Goal: Task Accomplishment & Management: Use online tool/utility

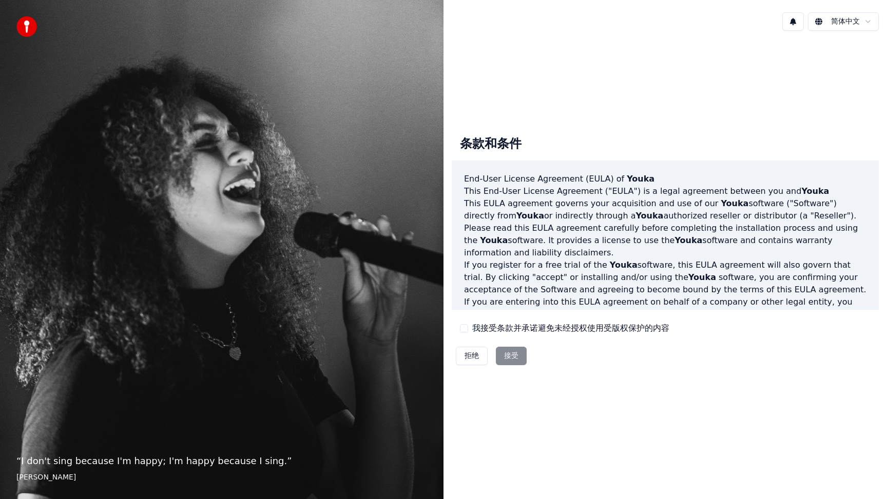
click at [510, 359] on div "拒绝 接受" at bounding box center [491, 356] width 79 height 27
click at [463, 331] on button "我接受条款并承诺避免未经授权使用受版权保护的内容" at bounding box center [464, 328] width 8 height 8
click at [504, 356] on button "接受" at bounding box center [511, 356] width 31 height 18
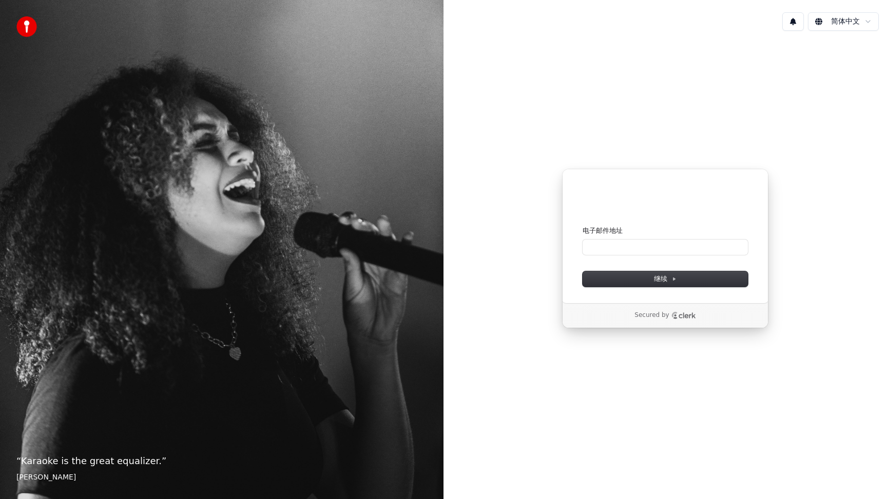
click at [688, 165] on div "使用 Google 登录 或者 电子邮件地址 继续 Secured by" at bounding box center [664, 248] width 443 height 419
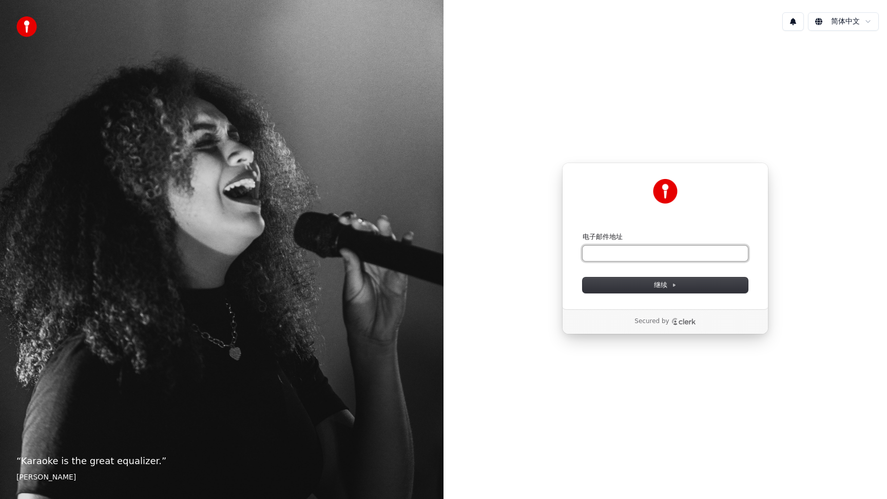
click at [687, 247] on input "电子邮件地址" at bounding box center [665, 253] width 165 height 15
type input "*"
click at [690, 289] on button "继续" at bounding box center [665, 285] width 165 height 15
type input "**********"
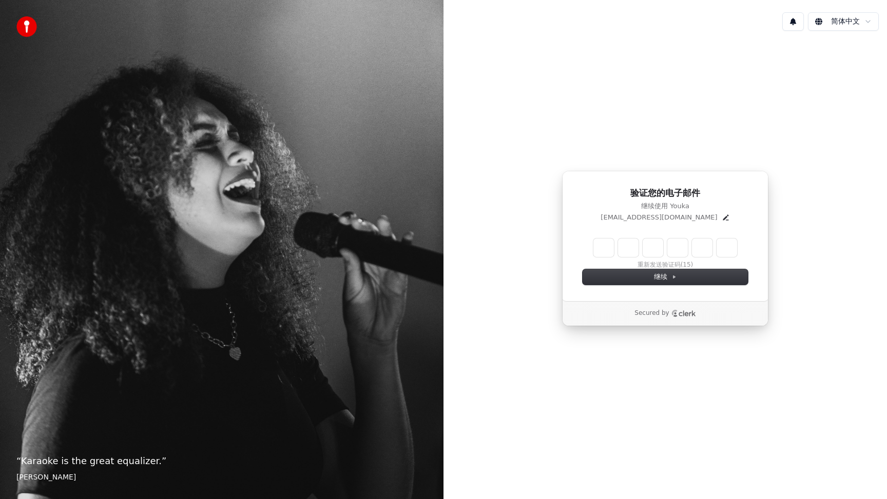
click at [605, 251] on input "Enter verification code" at bounding box center [665, 248] width 144 height 18
click at [605, 251] on input "Enter verification code" at bounding box center [675, 248] width 164 height 18
type input "******"
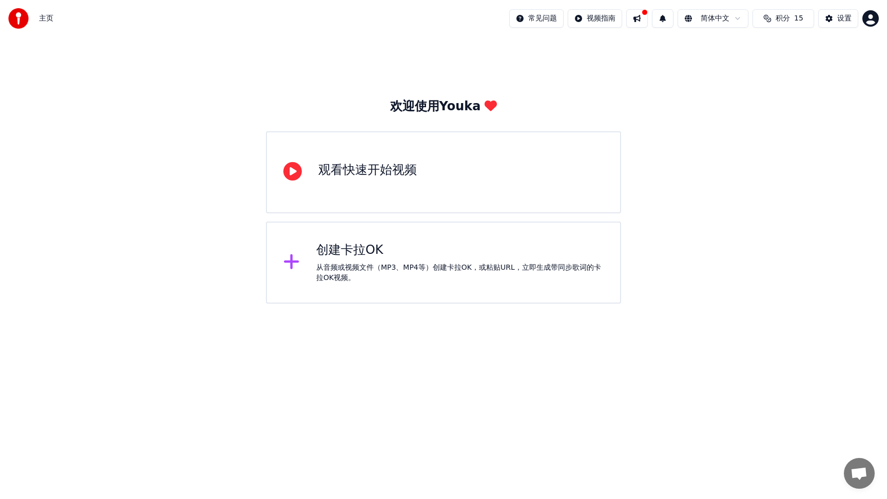
click at [338, 253] on div "创建卡拉OK" at bounding box center [459, 250] width 287 height 16
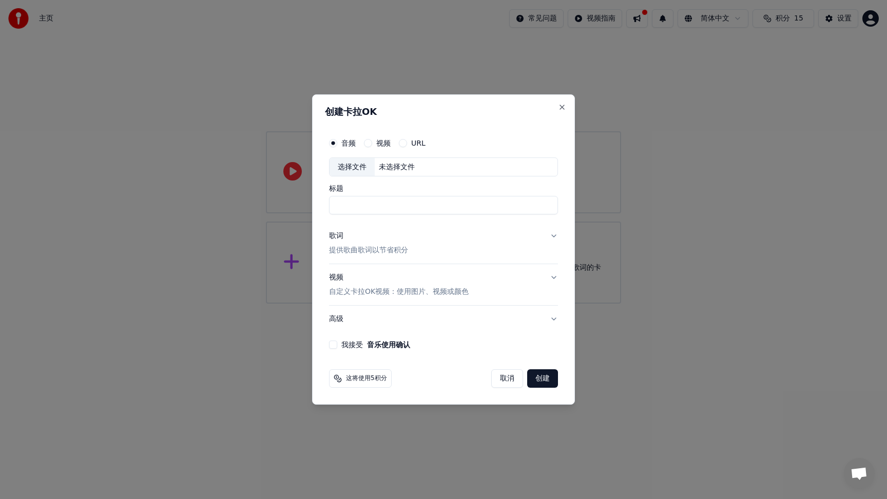
click at [419, 165] on div "选择文件 未选择文件" at bounding box center [443, 168] width 229 height 20
click at [403, 143] on button "URL" at bounding box center [403, 143] width 8 height 8
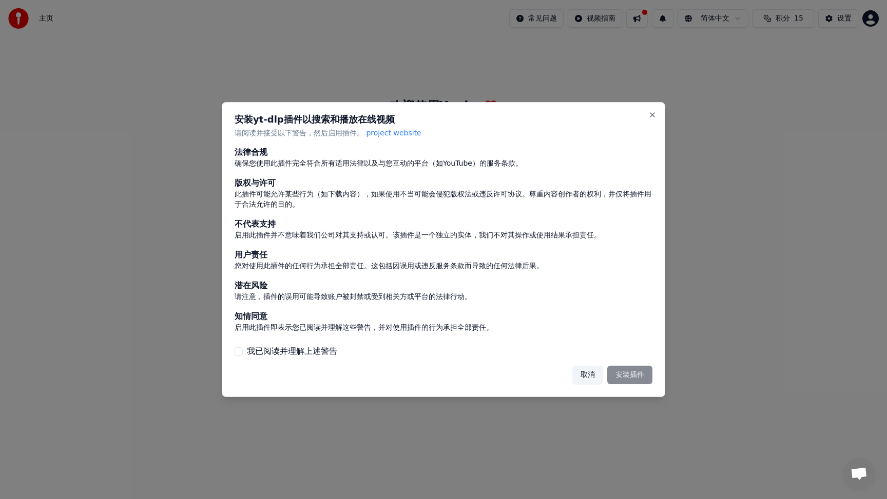
click at [626, 376] on div "取消 安装插件" at bounding box center [612, 375] width 80 height 18
click at [235, 350] on div "安装yt-dlp插件以搜索和播放在线视频 请阅读并接受以下警告，然后启用插件。 project website 法律合规 确保您使用此插件完全符合所有适用法律…" at bounding box center [443, 250] width 443 height 296
click at [242, 351] on button "我已阅读并理解上述警告" at bounding box center [239, 351] width 8 height 8
click at [625, 380] on button "安装插件" at bounding box center [629, 375] width 45 height 18
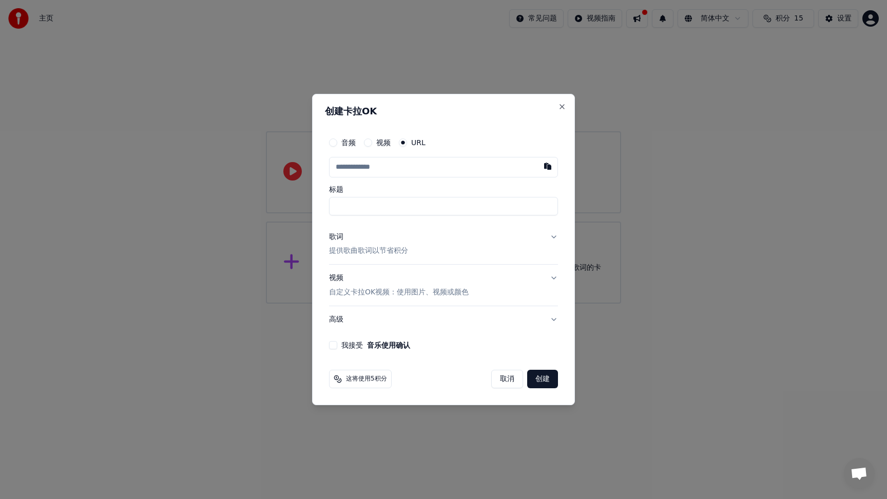
drag, startPoint x: 426, startPoint y: 165, endPoint x: 415, endPoint y: 169, distance: 11.8
type input "**********"
click at [394, 252] on p "提供歌曲歌词以节省积分" at bounding box center [368, 251] width 79 height 10
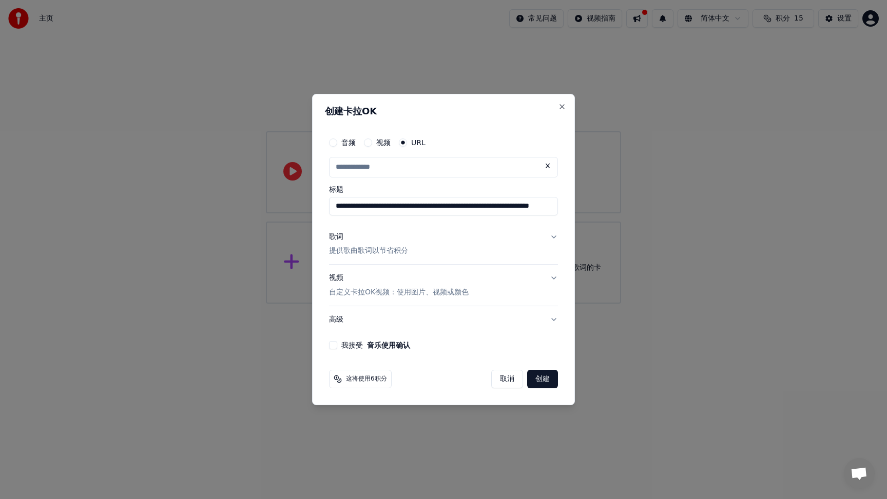
type input "**********"
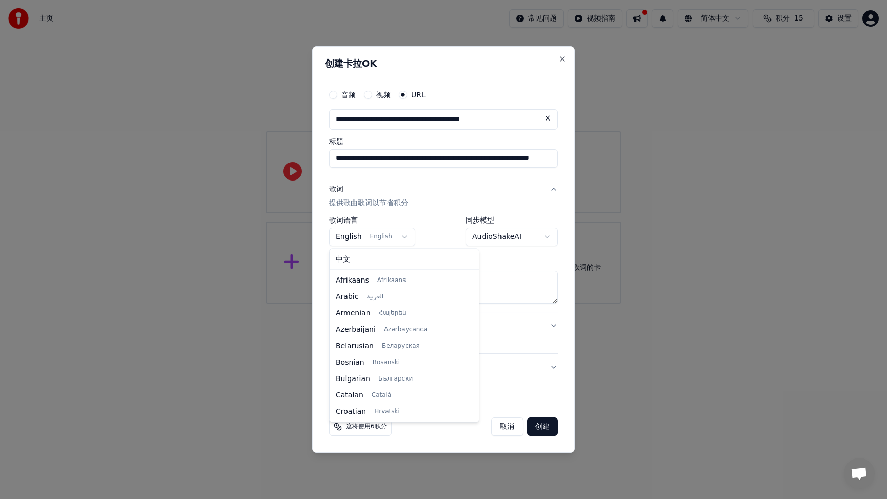
click at [408, 238] on body "**********" at bounding box center [443, 152] width 887 height 304
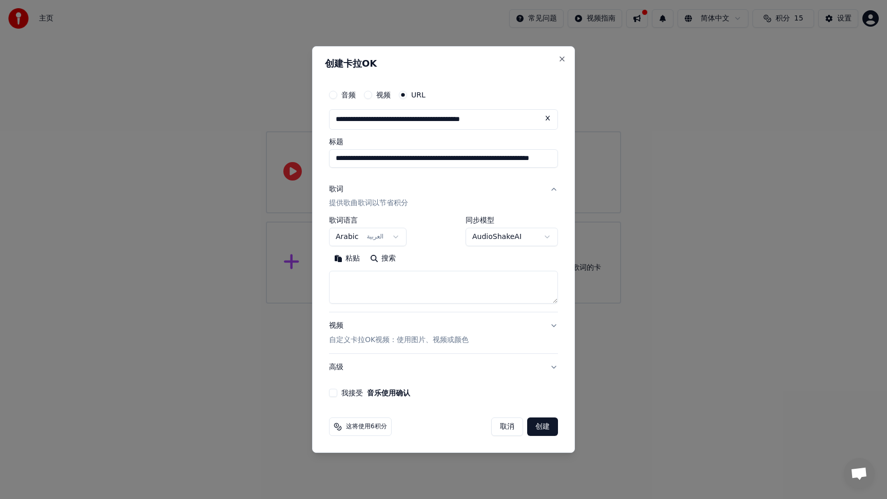
click at [417, 285] on textarea at bounding box center [443, 288] width 229 height 33
click at [387, 261] on button "搜索" at bounding box center [383, 259] width 36 height 16
click at [334, 391] on button "我接受 音乐使用确认" at bounding box center [333, 393] width 8 height 8
click at [544, 430] on button "创建" at bounding box center [542, 427] width 31 height 18
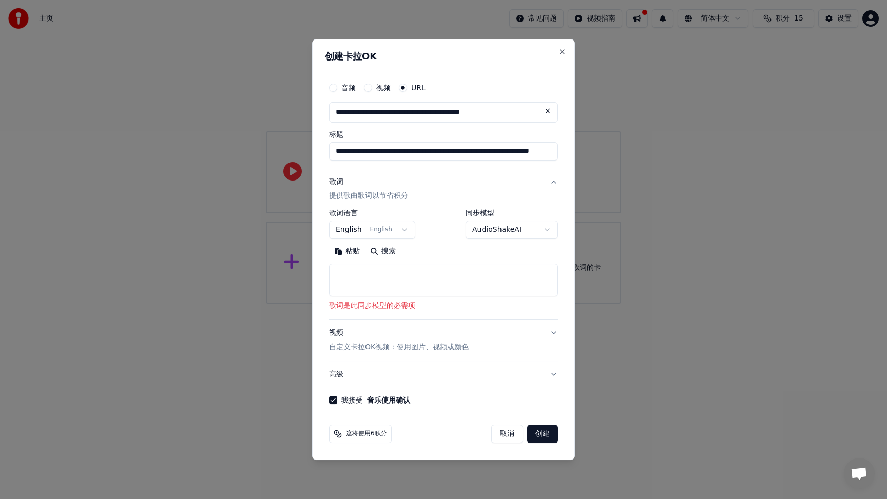
click at [476, 280] on textarea at bounding box center [443, 280] width 229 height 33
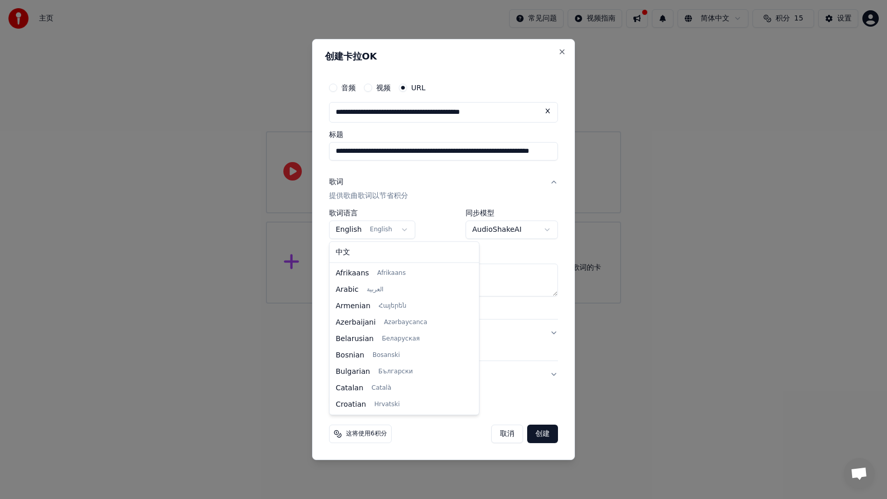
click at [397, 229] on body "**********" at bounding box center [443, 152] width 887 height 304
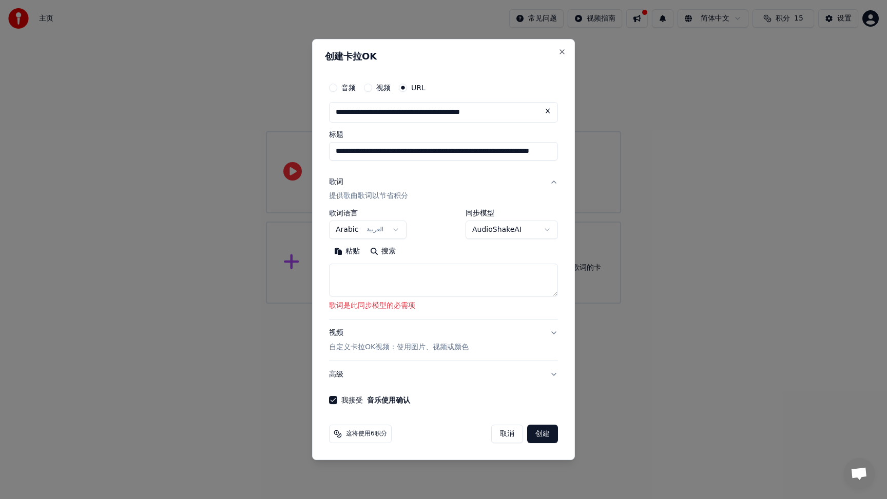
click at [432, 282] on textarea at bounding box center [443, 280] width 229 height 33
click at [388, 250] on button "搜索" at bounding box center [383, 252] width 36 height 16
click at [521, 234] on body "**********" at bounding box center [443, 152] width 887 height 304
click at [544, 436] on button "创建" at bounding box center [542, 434] width 31 height 18
select select "**"
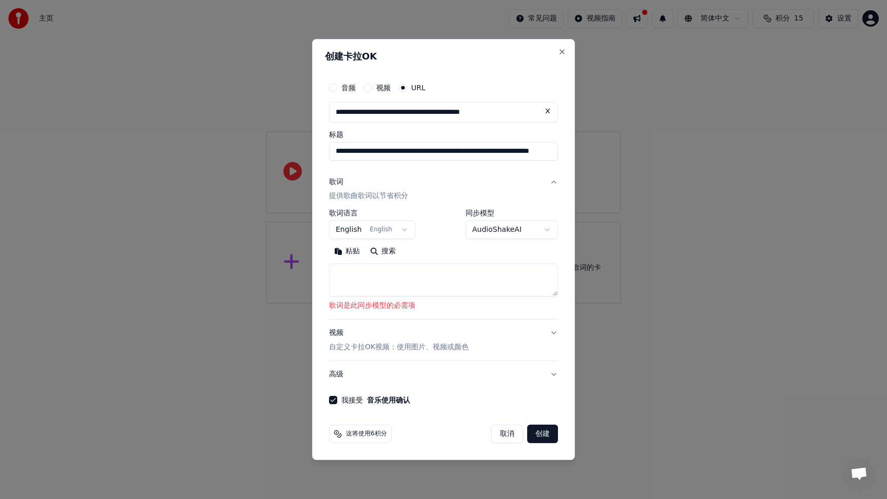
click at [549, 434] on button "创建" at bounding box center [542, 434] width 31 height 18
click at [401, 280] on textarea at bounding box center [443, 280] width 229 height 33
paste textarea "**********"
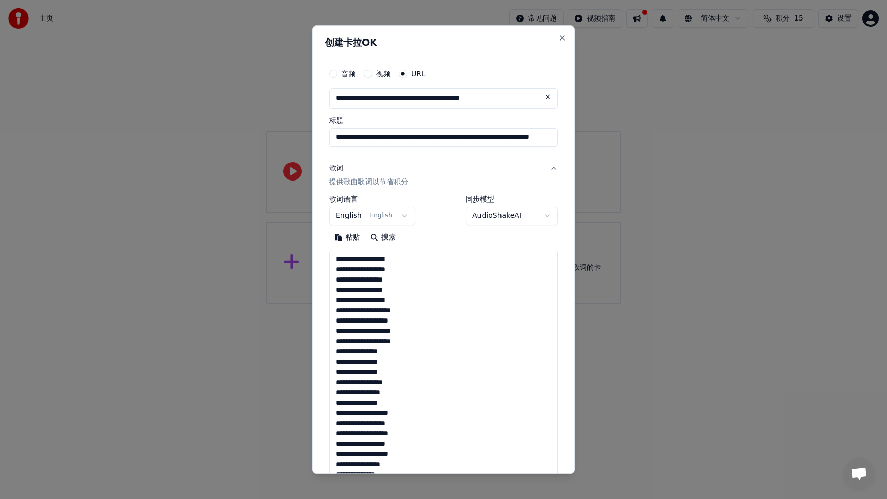
scroll to position [639, 0]
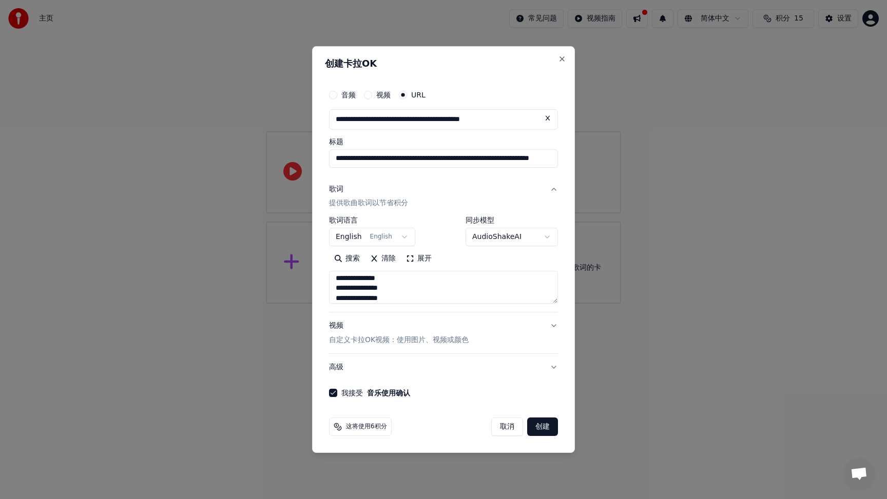
type textarea "**********"
click at [547, 429] on button "创建" at bounding box center [542, 427] width 31 height 18
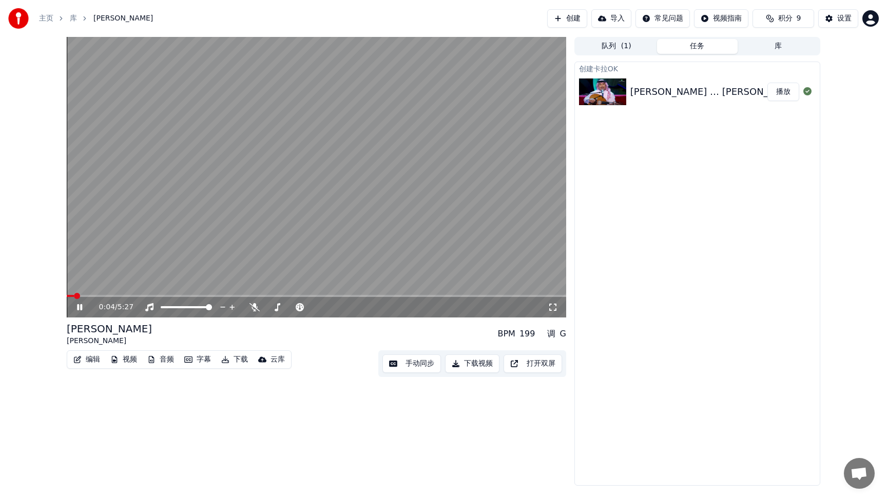
click at [218, 295] on video at bounding box center [316, 177] width 499 height 281
click at [220, 298] on div "0:05 / 5:27" at bounding box center [316, 307] width 499 height 21
click at [78, 312] on div "0:05 / 5:27" at bounding box center [316, 307] width 491 height 10
click at [79, 308] on icon at bounding box center [79, 307] width 6 height 7
click at [148, 298] on div "0:06 / 5:27" at bounding box center [316, 307] width 499 height 21
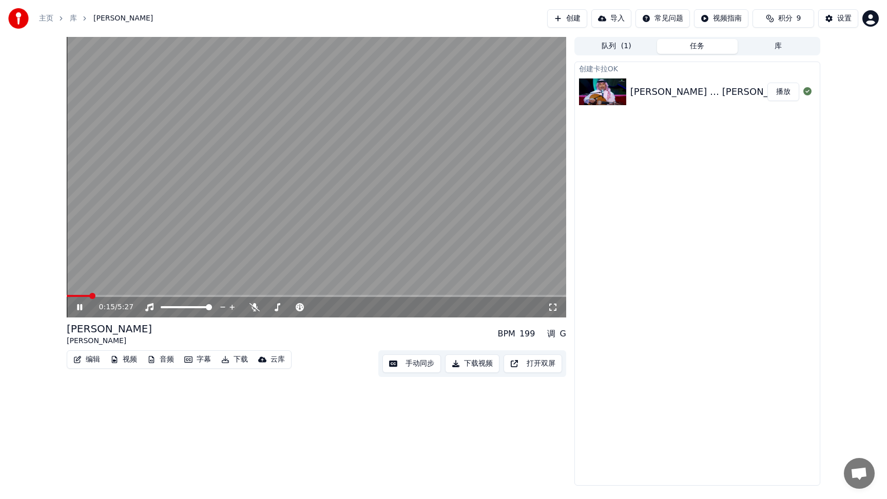
click at [95, 299] on span at bounding box center [92, 296] width 6 height 6
click at [238, 363] on button "下载" at bounding box center [234, 360] width 35 height 14
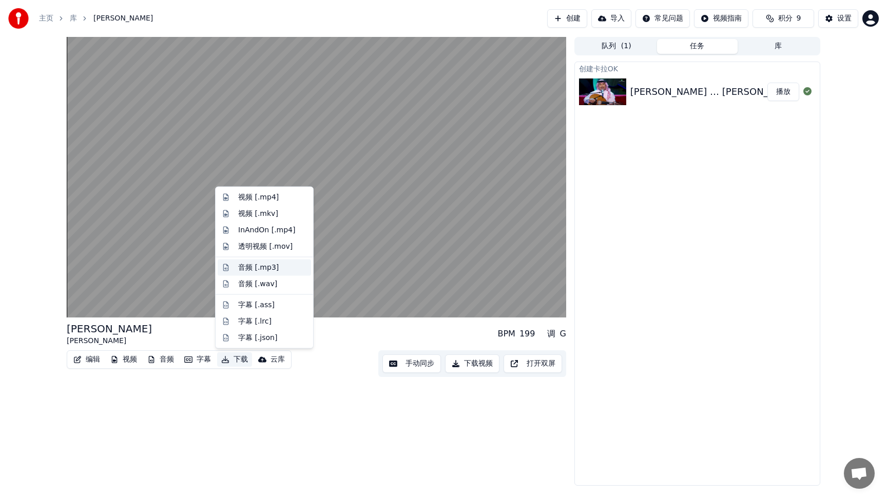
click at [274, 270] on div "音频 [.mp3]" at bounding box center [258, 267] width 41 height 10
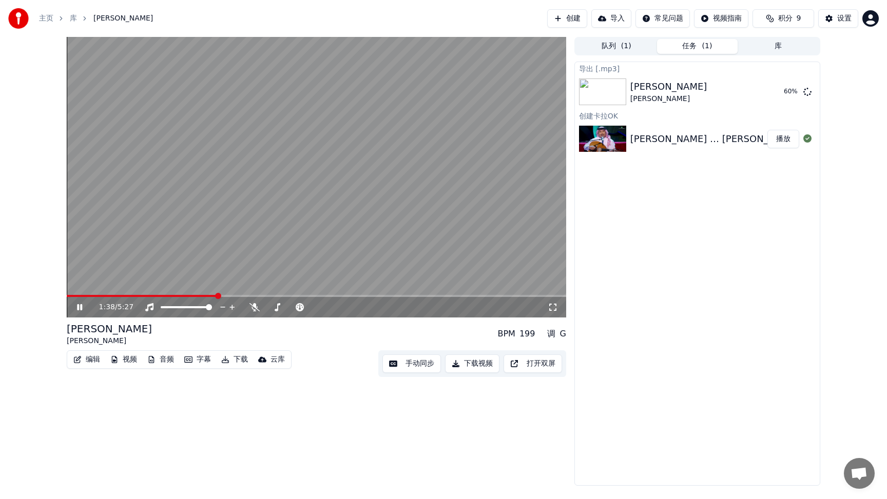
click at [82, 308] on icon at bounding box center [79, 307] width 5 height 6
click at [788, 93] on button "显示" at bounding box center [783, 92] width 32 height 18
click at [769, 48] on button "库" at bounding box center [778, 46] width 81 height 15
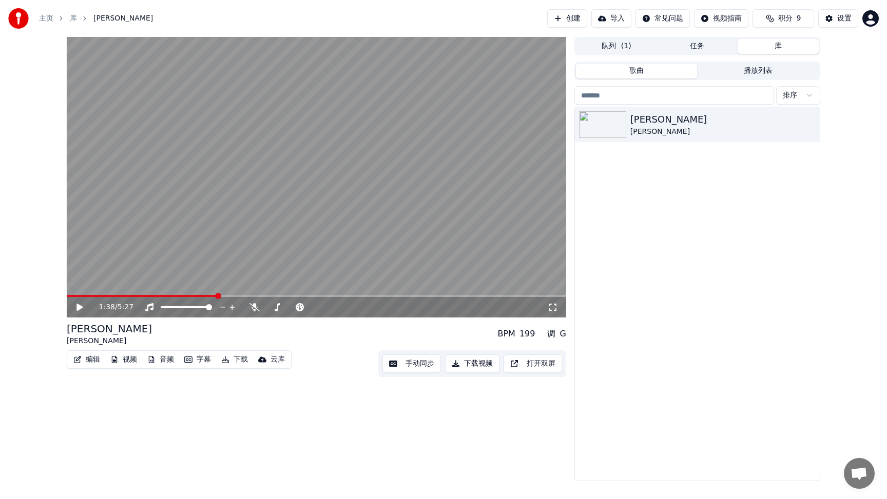
click at [633, 49] on button "队列 ( 1 )" at bounding box center [616, 46] width 81 height 15
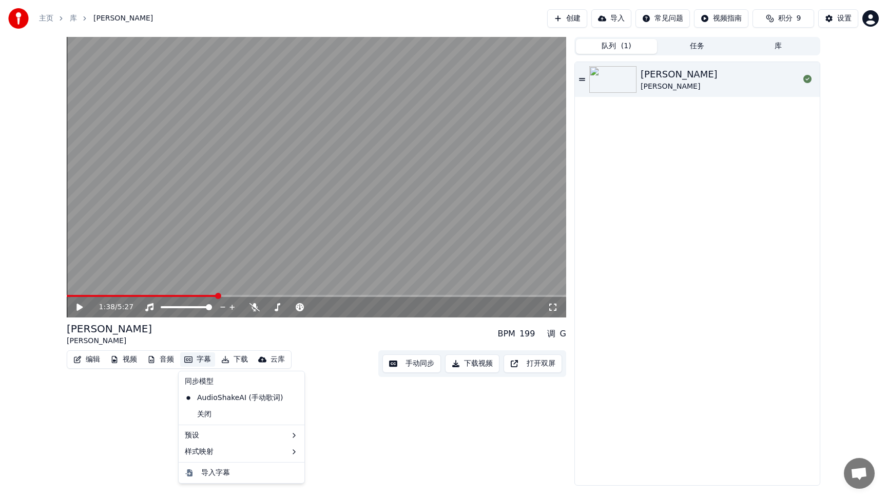
click at [197, 362] on button "字幕" at bounding box center [197, 360] width 35 height 14
click at [172, 358] on button "音频" at bounding box center [160, 360] width 35 height 14
click at [686, 53] on button "任务" at bounding box center [697, 46] width 81 height 15
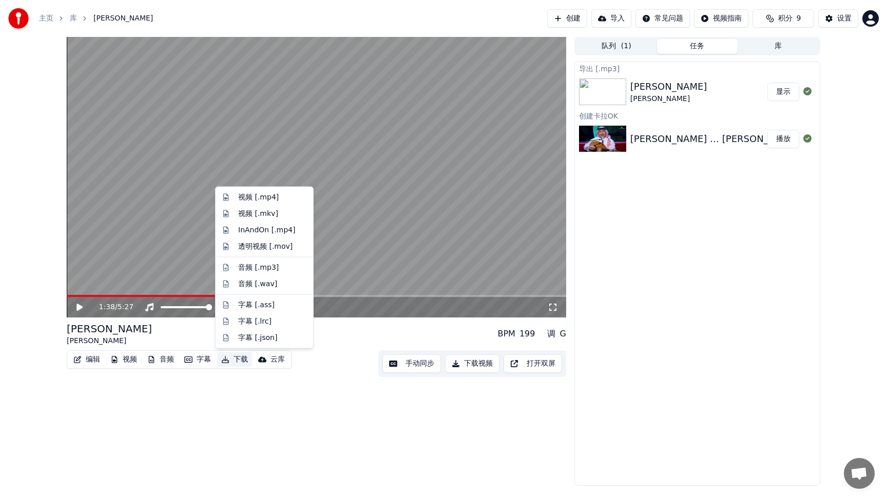
click at [240, 362] on button "下载" at bounding box center [234, 360] width 35 height 14
click at [263, 322] on div "字幕 [.lrc]" at bounding box center [254, 321] width 33 height 10
